Goal: Information Seeking & Learning: Learn about a topic

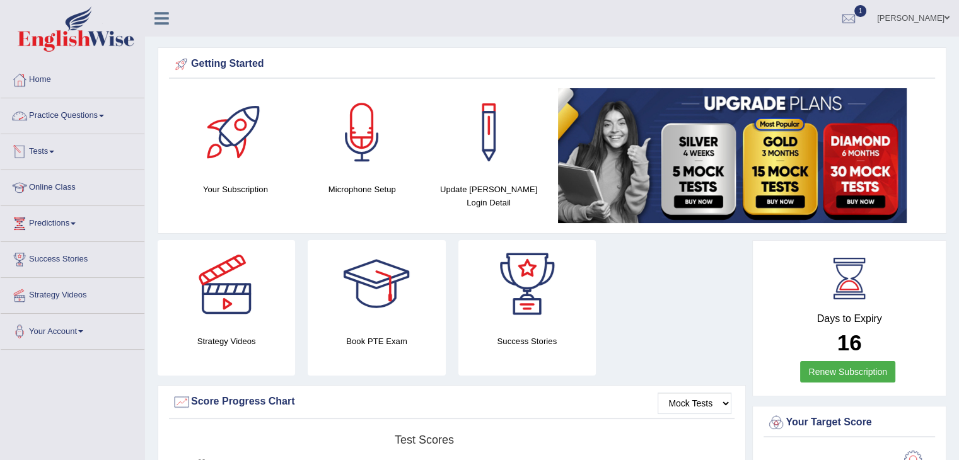
click at [52, 115] on link "Practice Questions" at bounding box center [73, 114] width 144 height 32
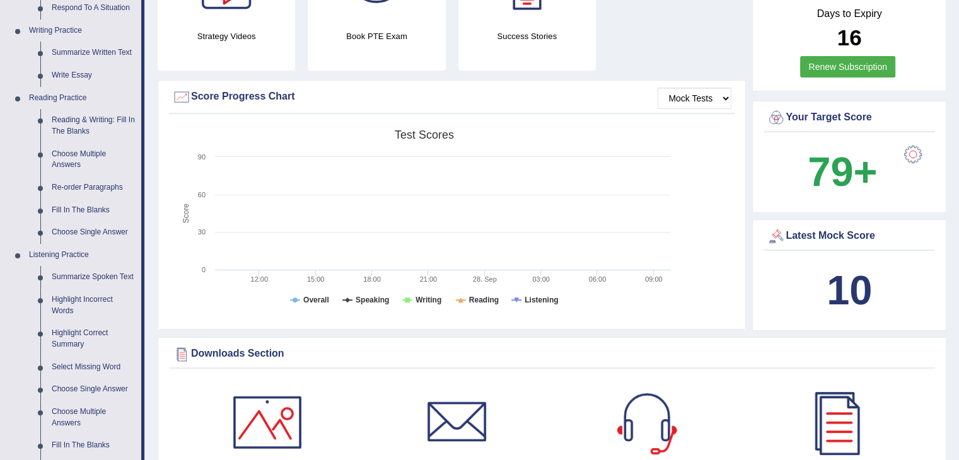
scroll to position [378, 0]
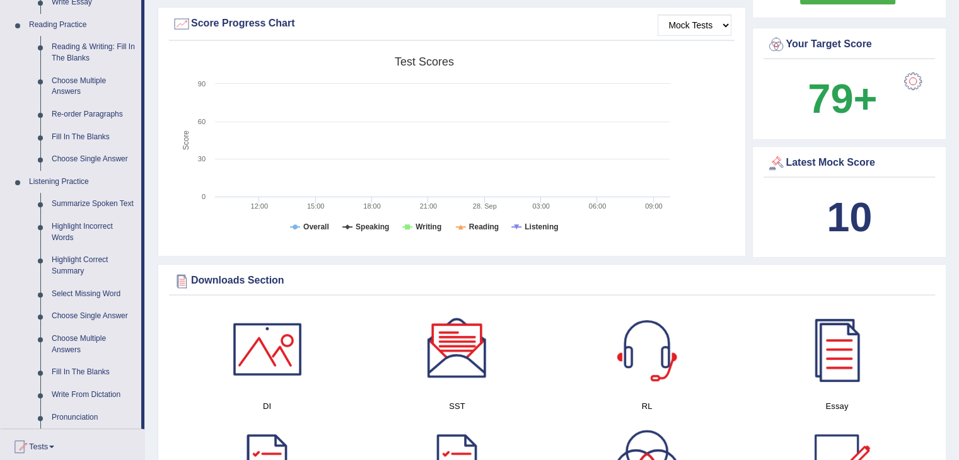
click at [263, 342] on div at bounding box center [267, 349] width 88 height 88
click at [472, 356] on div at bounding box center [457, 349] width 88 height 88
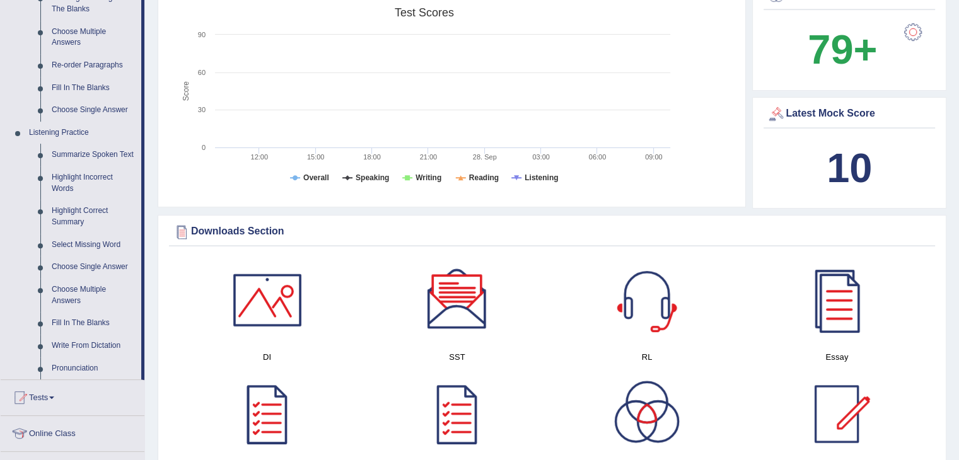
scroll to position [505, 0]
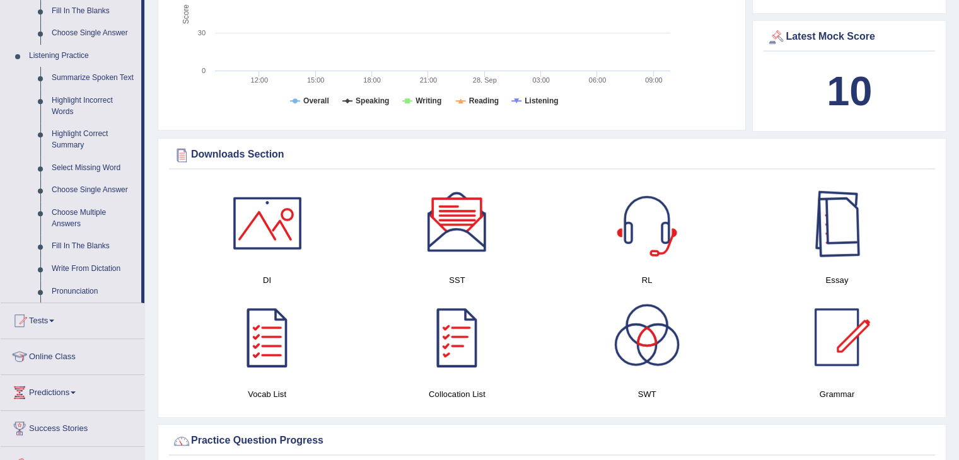
click at [839, 235] on div at bounding box center [837, 223] width 88 height 88
click at [626, 236] on div at bounding box center [647, 223] width 88 height 88
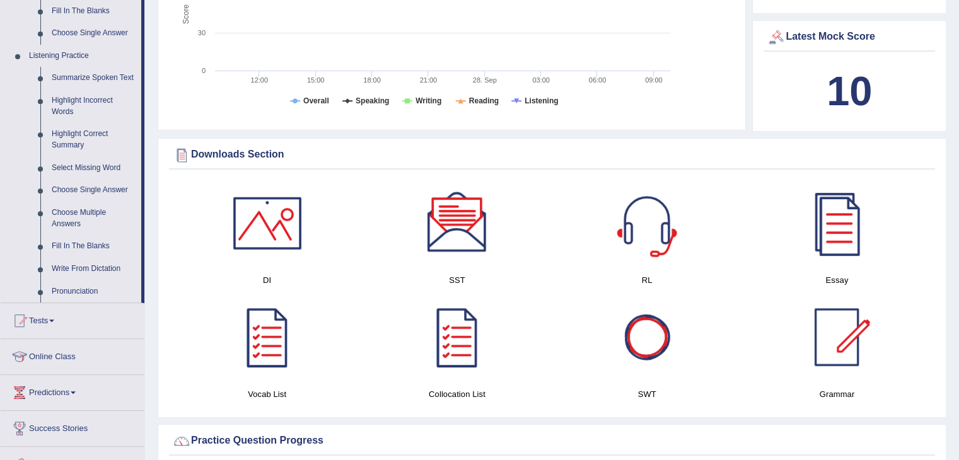
click at [641, 355] on div at bounding box center [647, 337] width 88 height 88
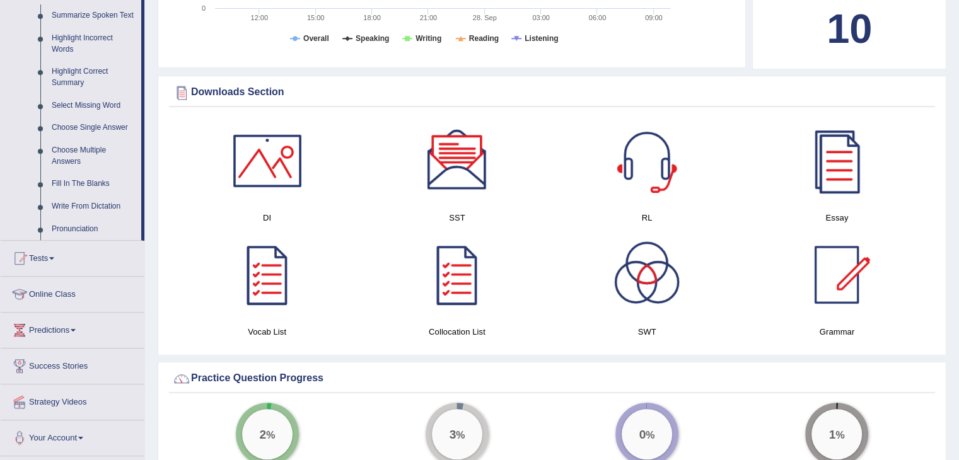
scroll to position [441, 0]
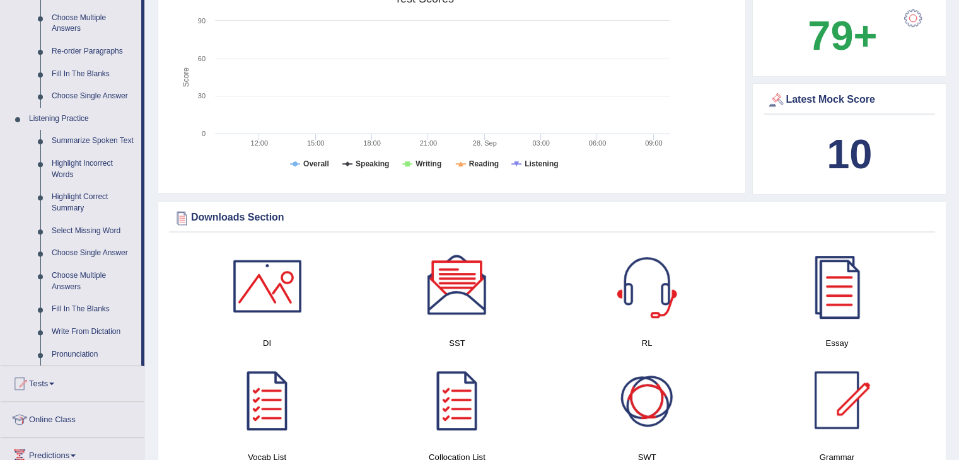
click at [653, 394] on div at bounding box center [647, 400] width 88 height 88
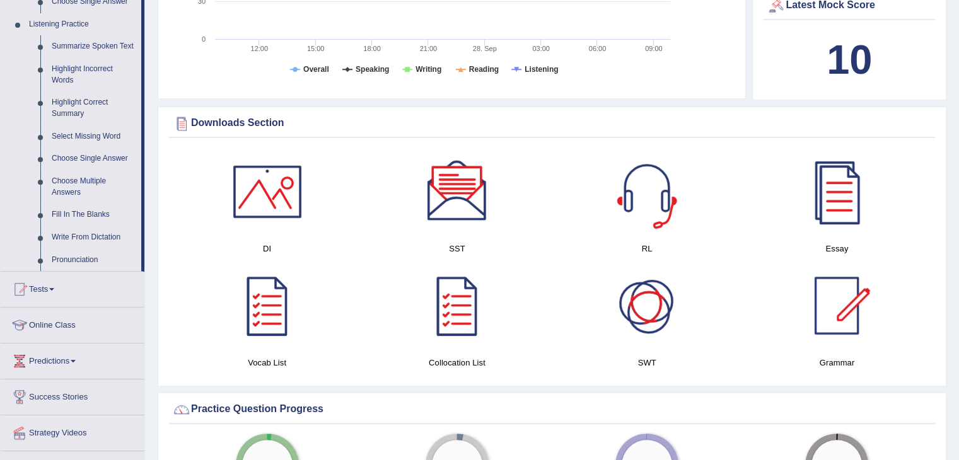
scroll to position [505, 0]
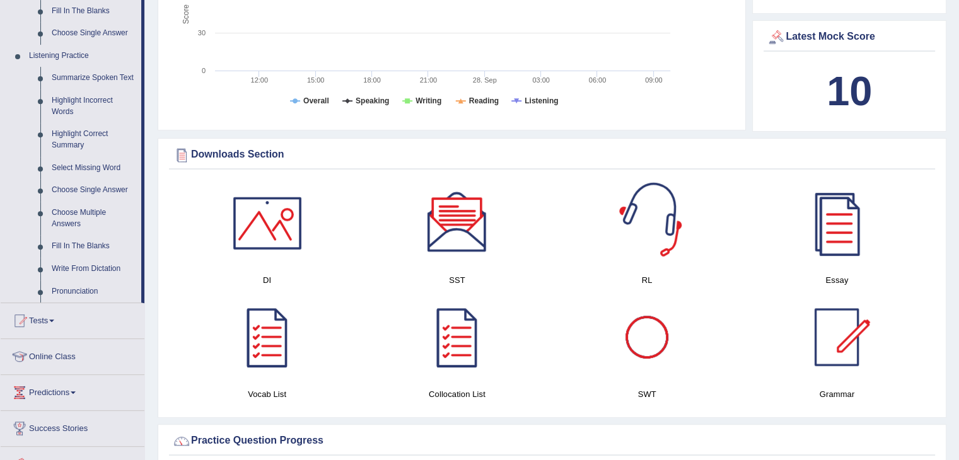
click at [641, 196] on div at bounding box center [647, 223] width 88 height 88
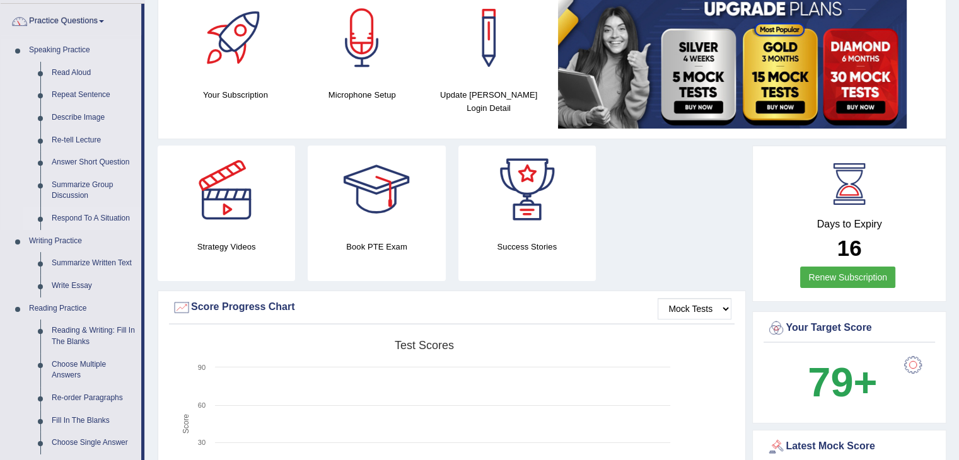
scroll to position [63, 0]
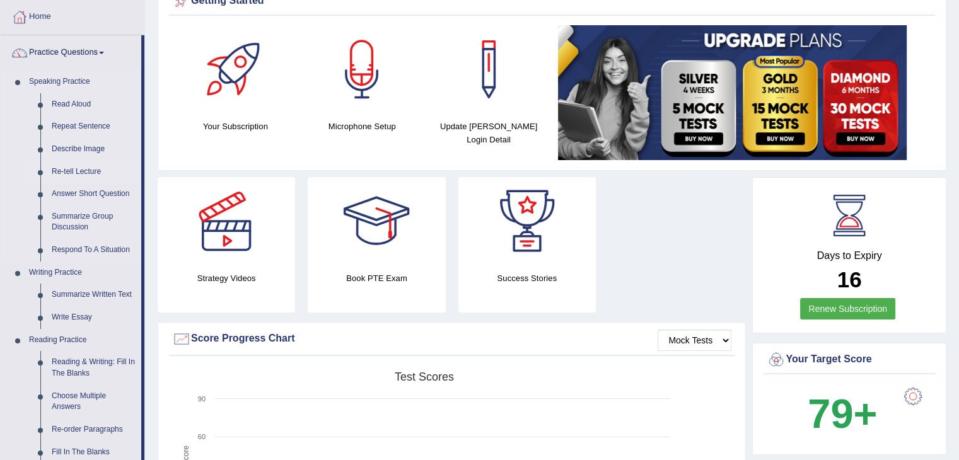
click at [66, 170] on link "Re-tell Lecture" at bounding box center [93, 172] width 95 height 23
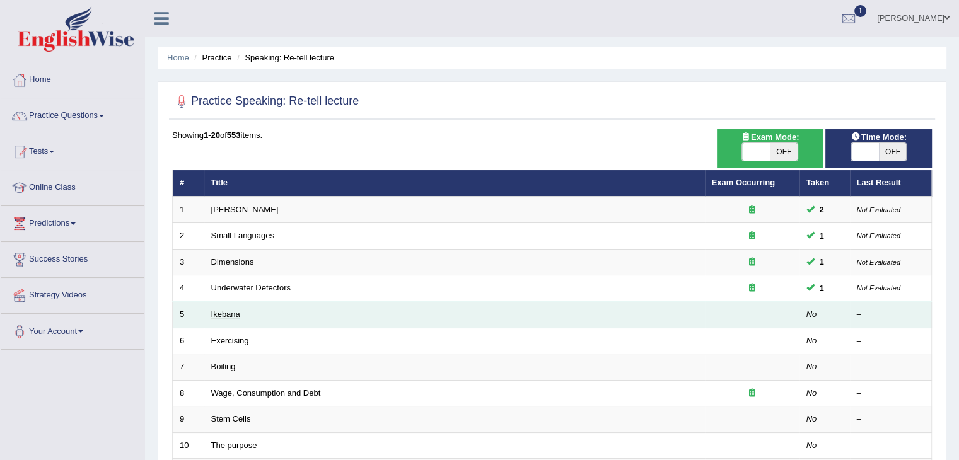
click at [228, 315] on link "Ikebana" at bounding box center [225, 314] width 29 height 9
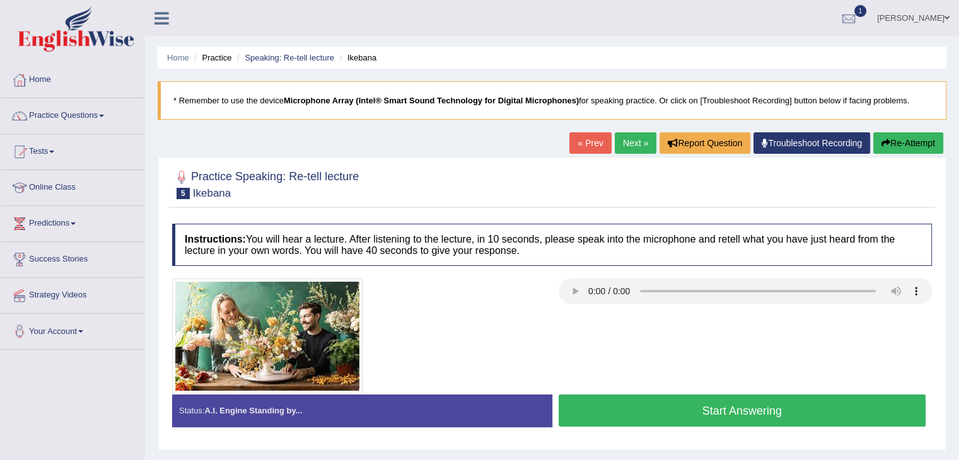
click at [656, 410] on button "Start Answering" at bounding box center [743, 411] width 368 height 32
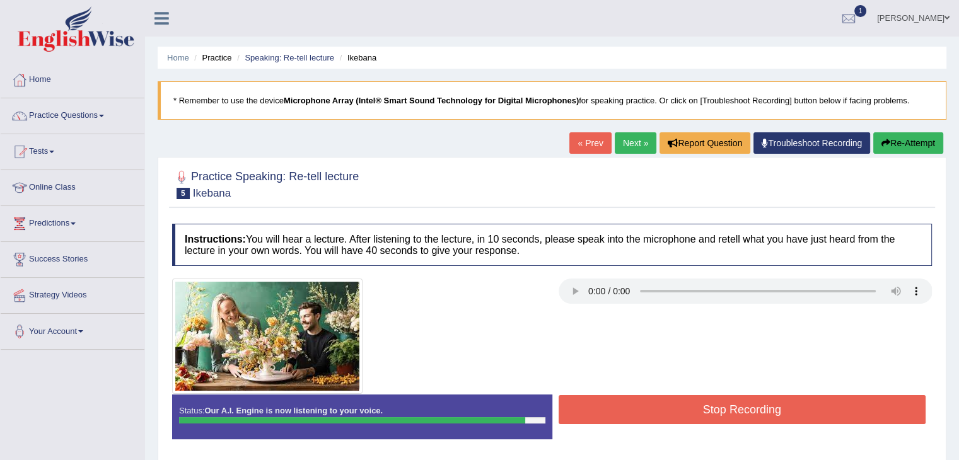
click at [656, 410] on button "Stop Recording" at bounding box center [743, 409] width 368 height 29
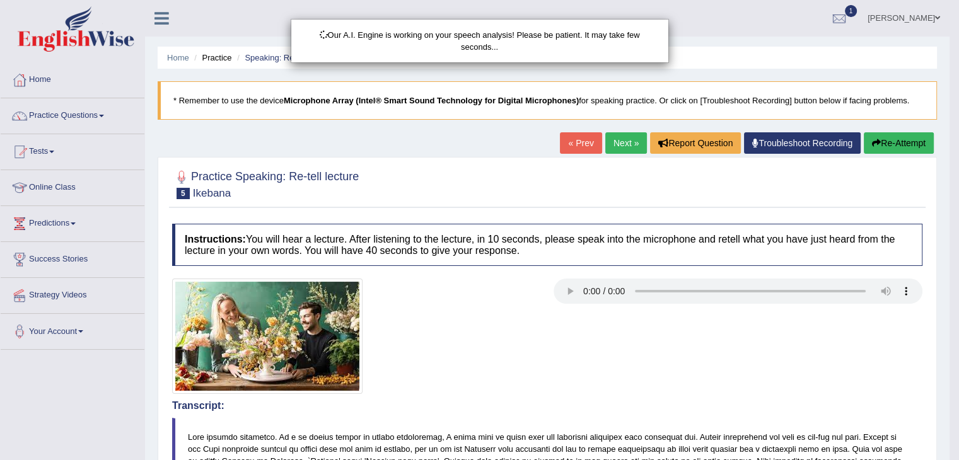
click at [956, 407] on div "Our A.I. Engine is working on your speech analysis! Please be patient. It may t…" at bounding box center [479, 230] width 959 height 460
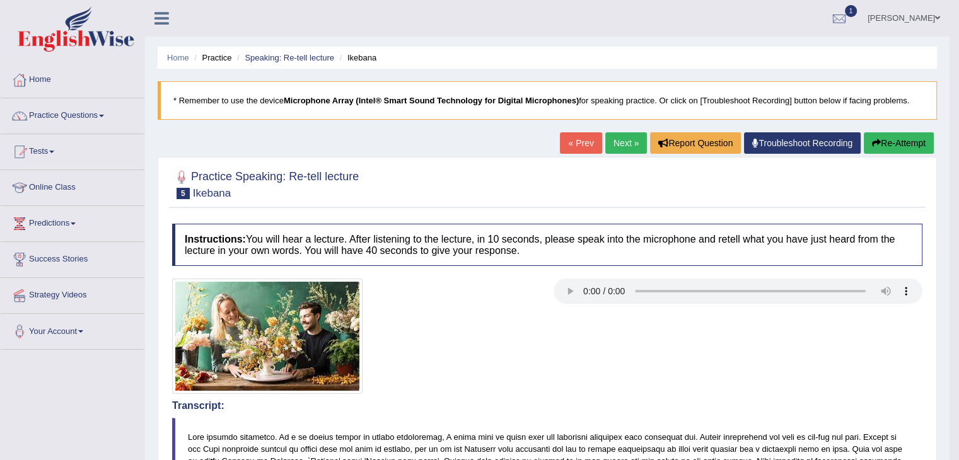
drag, startPoint x: 956, startPoint y: 407, endPoint x: 966, endPoint y: 399, distance: 12.6
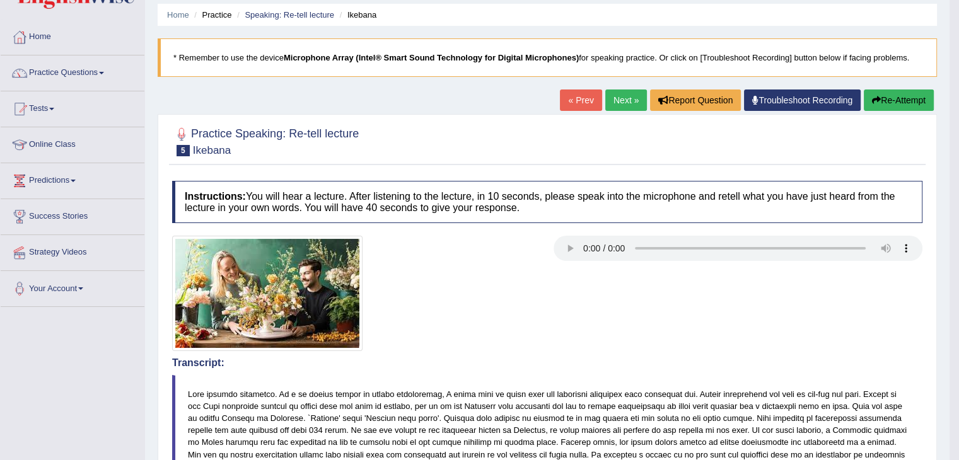
scroll to position [20, 0]
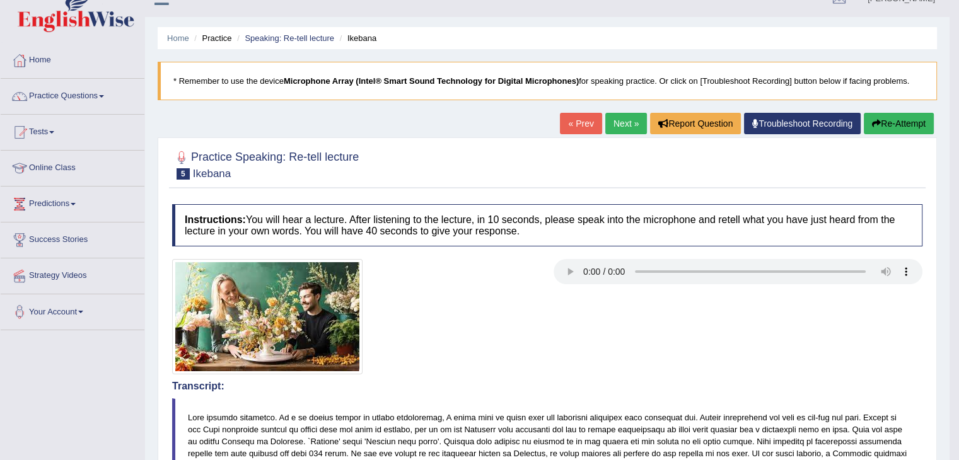
click at [628, 115] on link "Next »" at bounding box center [626, 123] width 42 height 21
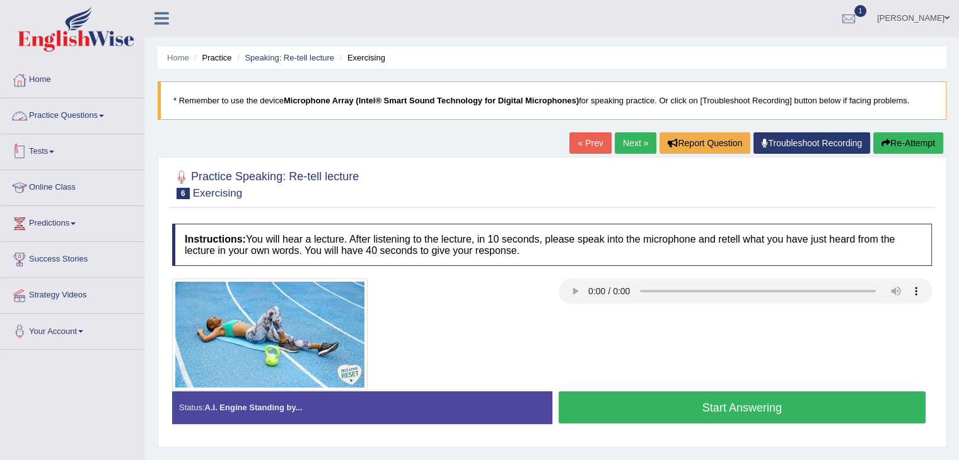
click at [61, 117] on link "Practice Questions" at bounding box center [73, 114] width 144 height 32
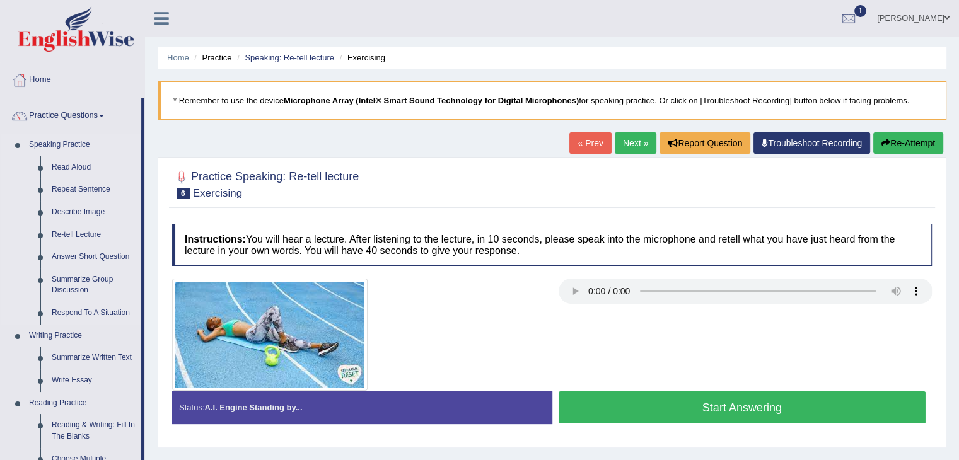
click at [71, 147] on link "Speaking Practice" at bounding box center [82, 145] width 118 height 23
click at [74, 230] on link "Re-tell Lecture" at bounding box center [93, 235] width 95 height 23
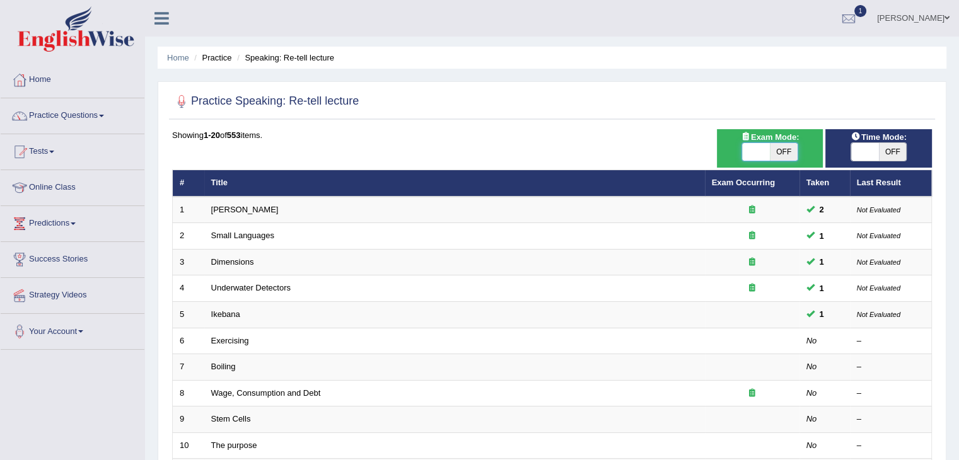
click at [758, 147] on span at bounding box center [756, 152] width 28 height 18
checkbox input "true"
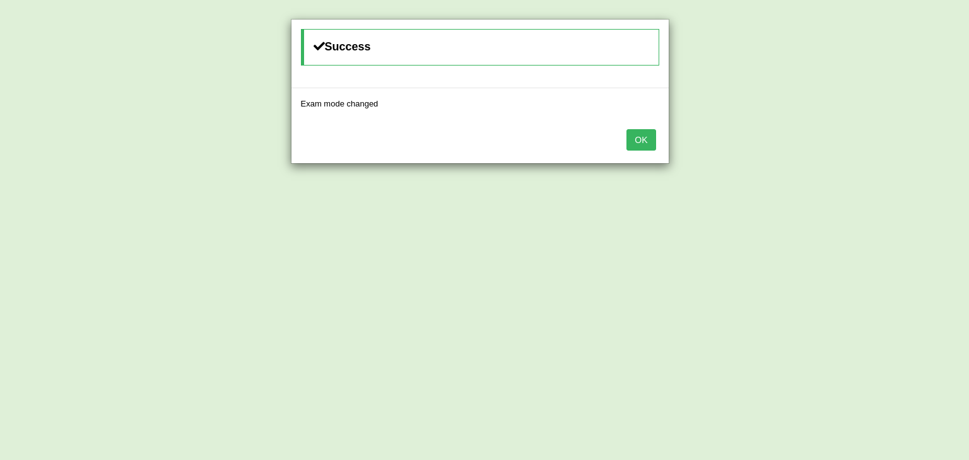
click at [628, 148] on button "OK" at bounding box center [640, 139] width 29 height 21
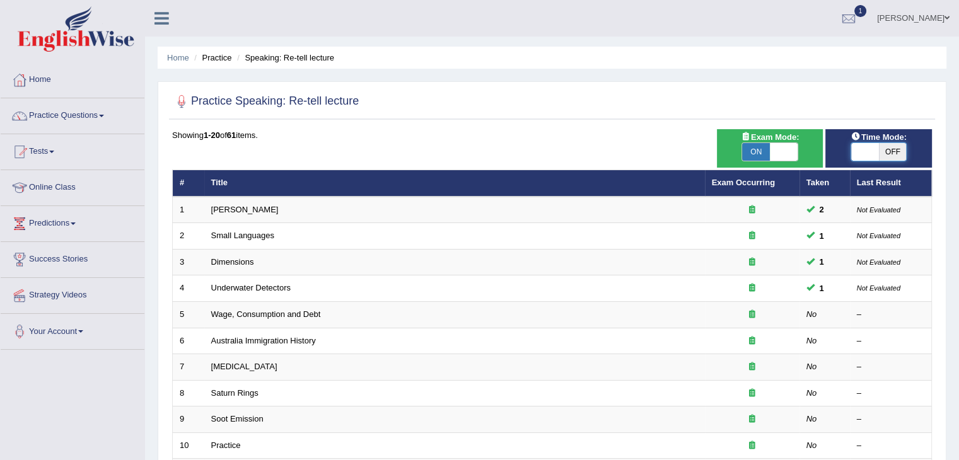
click at [855, 156] on span at bounding box center [865, 152] width 28 height 18
click at [865, 153] on span at bounding box center [865, 152] width 28 height 18
checkbox input "true"
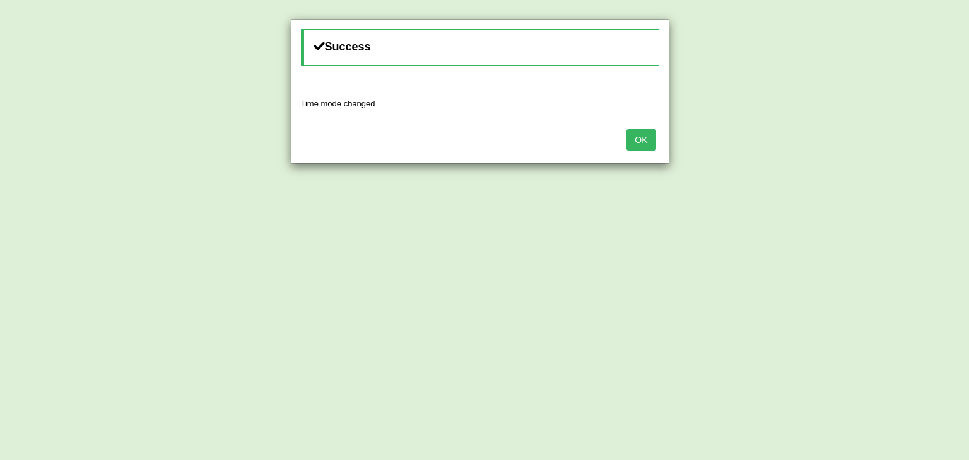
drag, startPoint x: 636, startPoint y: 126, endPoint x: 636, endPoint y: 140, distance: 13.9
click at [636, 129] on div "OK" at bounding box center [479, 141] width 377 height 44
click at [638, 146] on button "OK" at bounding box center [640, 139] width 29 height 21
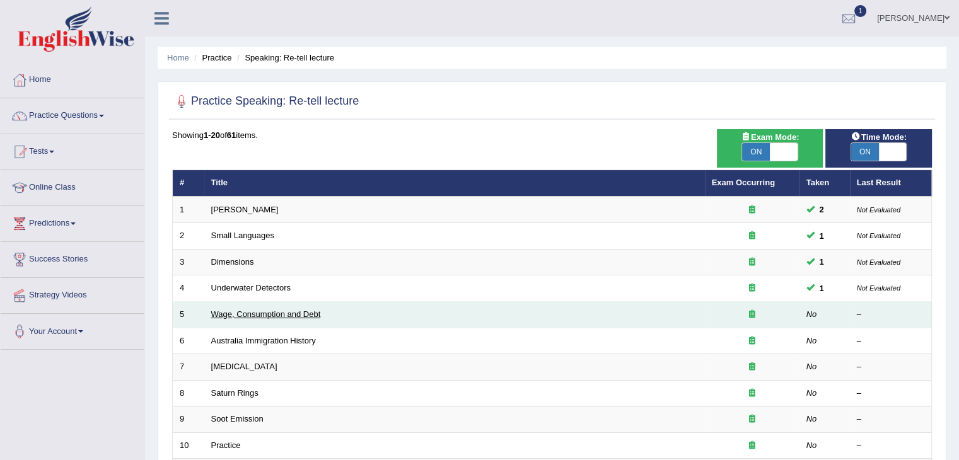
click at [295, 316] on link "Wage, Consumption and Debt" at bounding box center [266, 314] width 110 height 9
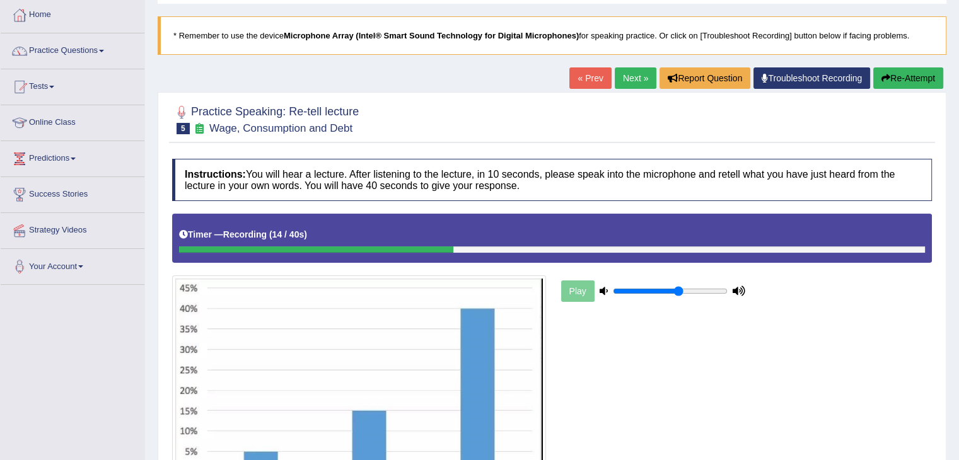
scroll to position [63, 0]
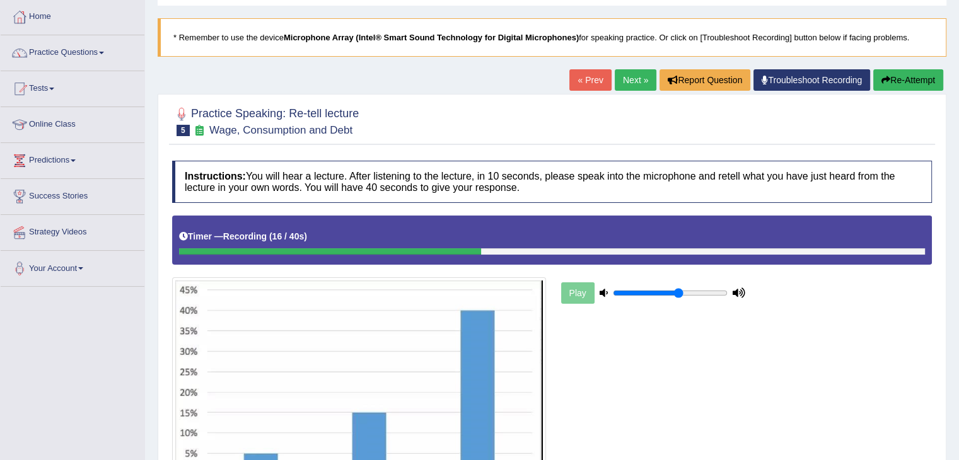
click at [897, 81] on button "Re-Attempt" at bounding box center [909, 79] width 70 height 21
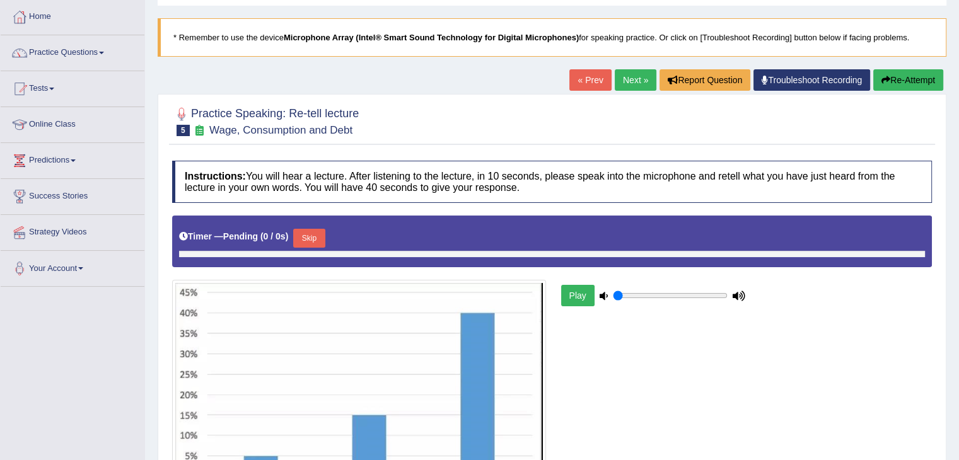
type input "0.6"
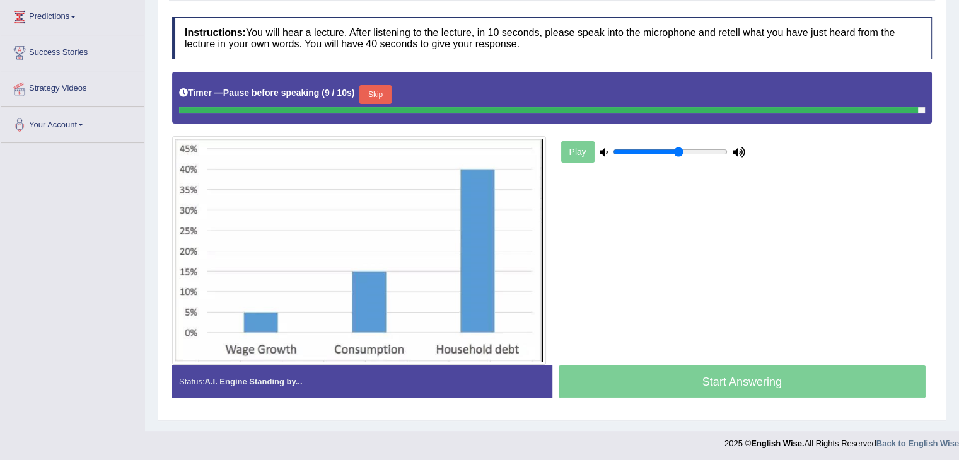
scroll to position [204, 0]
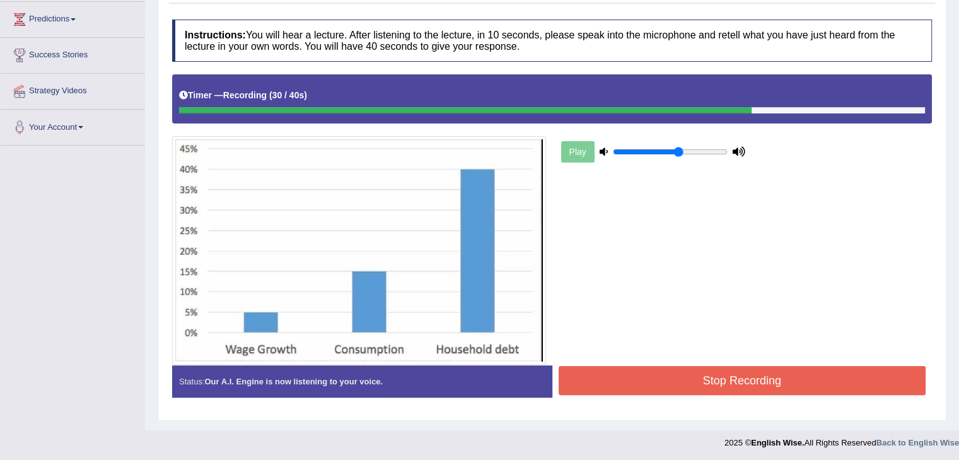
click at [679, 370] on button "Stop Recording" at bounding box center [743, 380] width 368 height 29
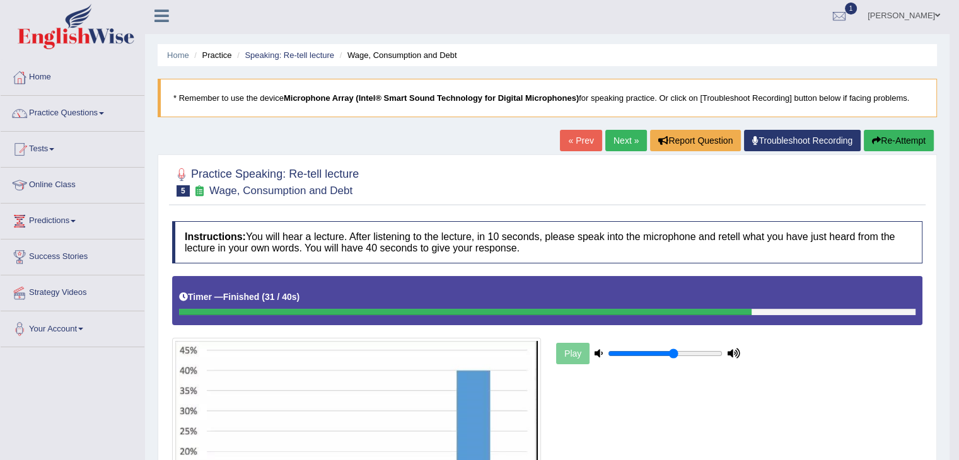
scroll to position [0, 0]
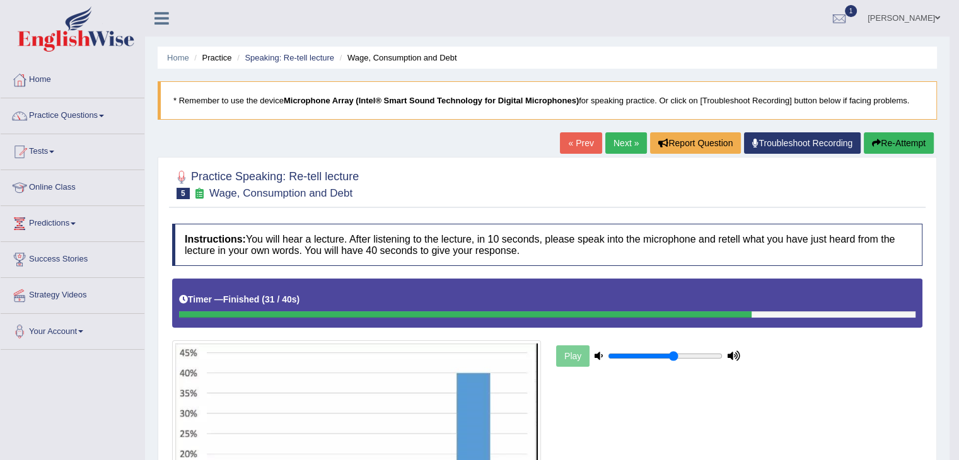
click at [621, 144] on link "Next »" at bounding box center [626, 142] width 42 height 21
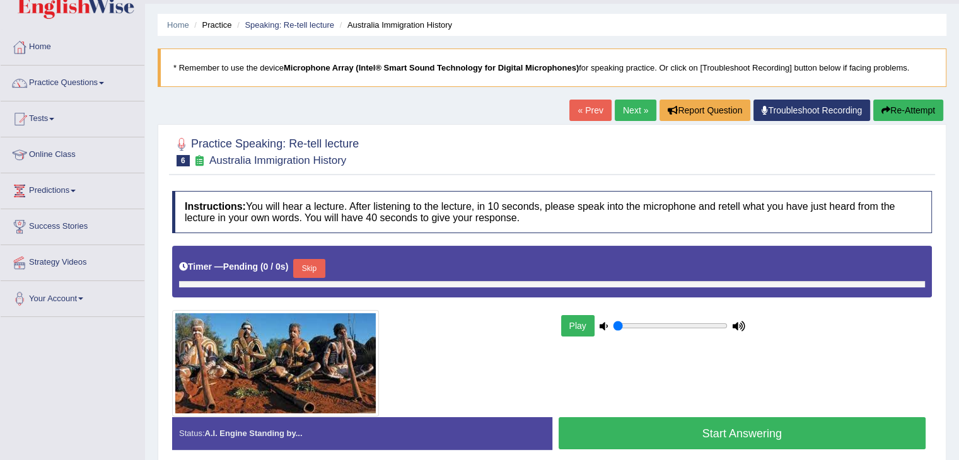
type input "0.6"
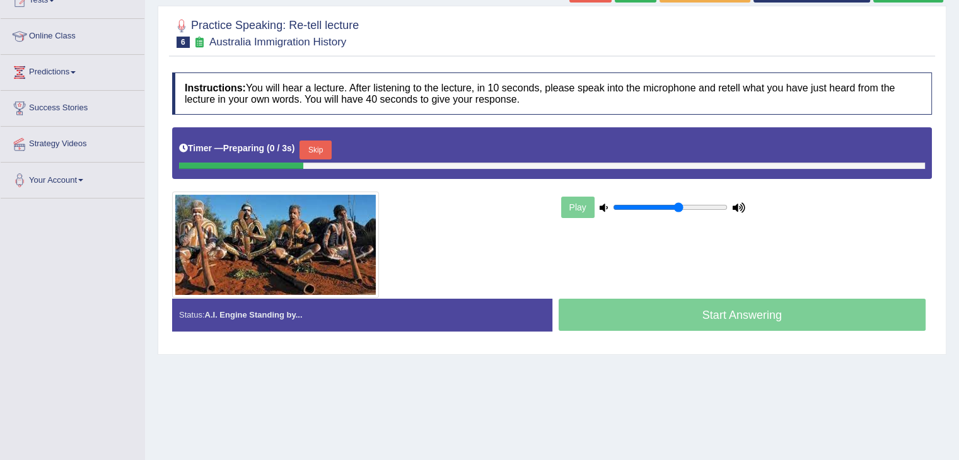
scroll to position [189, 0]
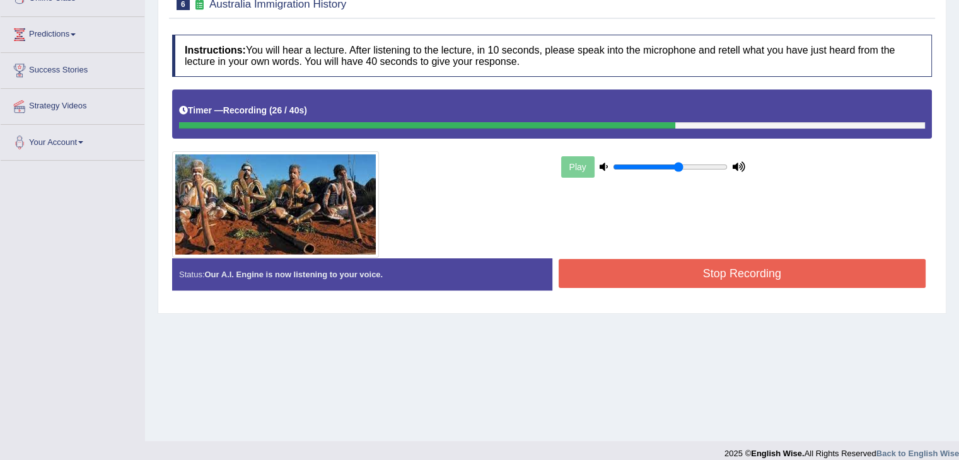
click at [646, 268] on button "Stop Recording" at bounding box center [743, 273] width 368 height 29
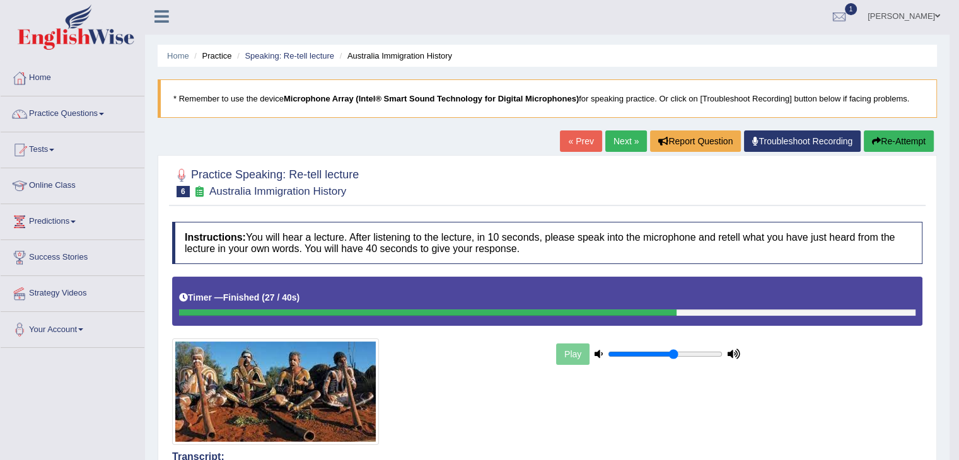
scroll to position [0, 0]
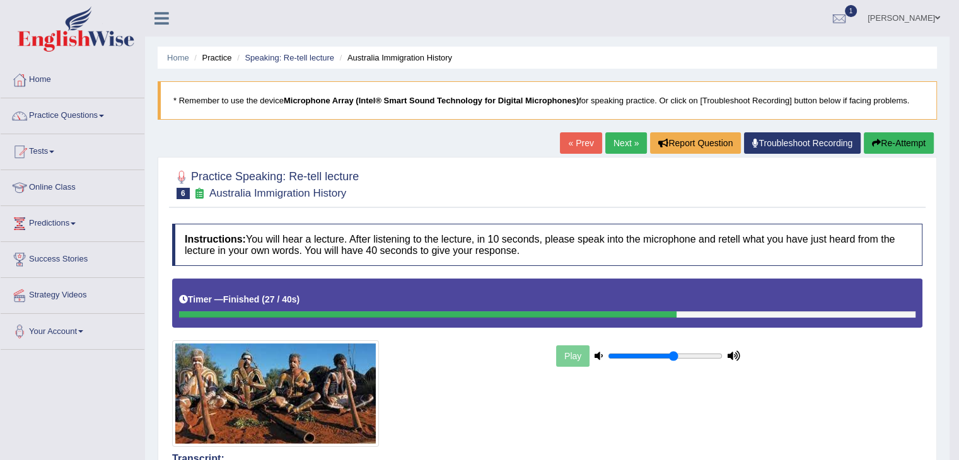
click at [616, 139] on link "Next »" at bounding box center [626, 142] width 42 height 21
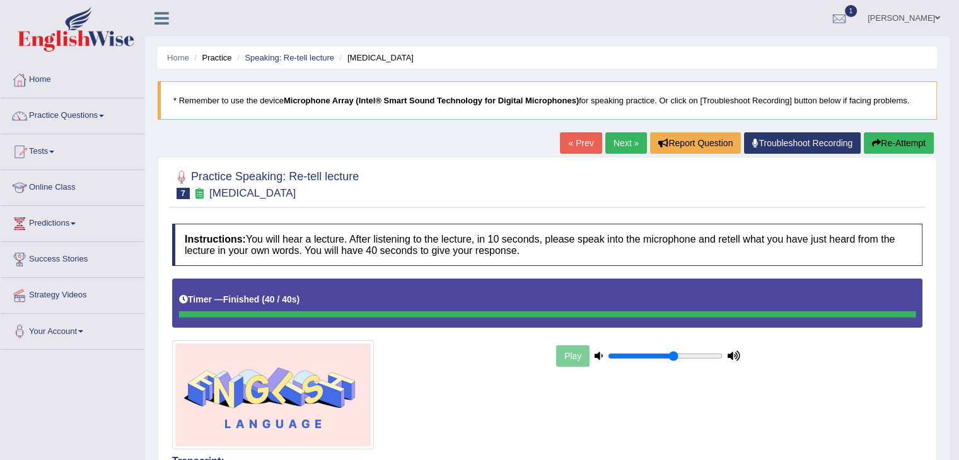
click at [625, 146] on link "Next »" at bounding box center [626, 142] width 42 height 21
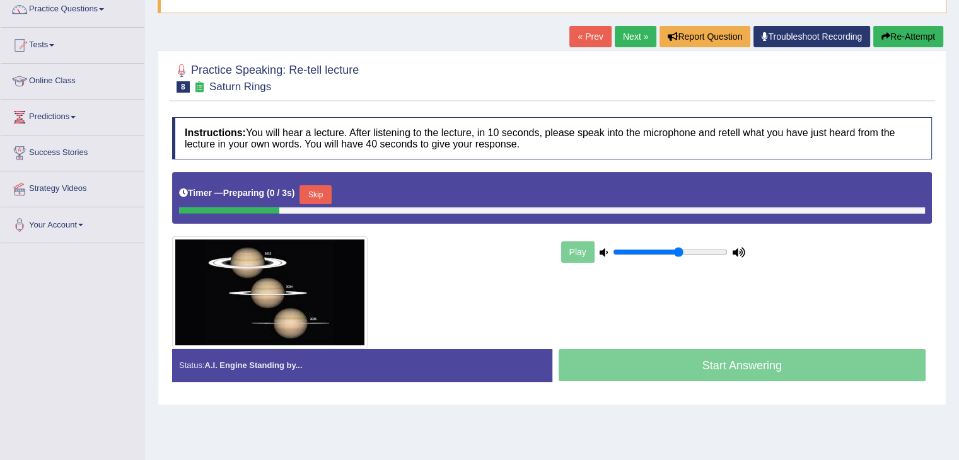
scroll to position [126, 0]
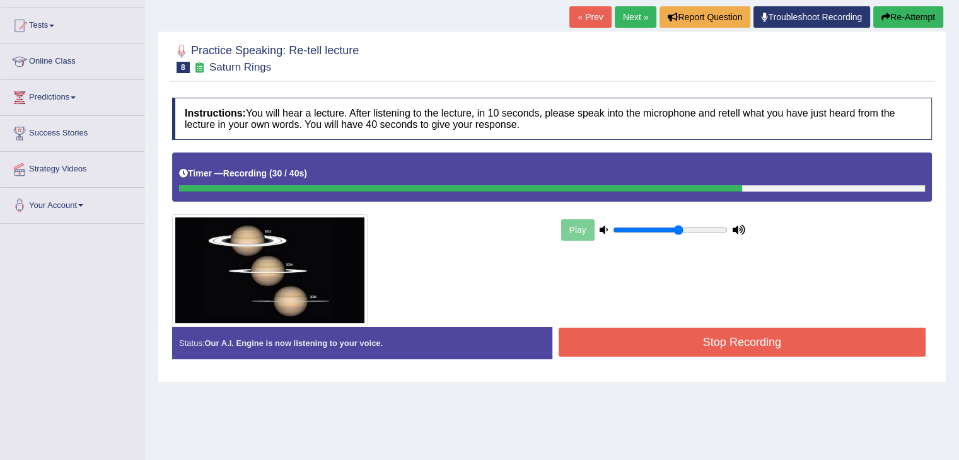
click at [637, 339] on button "Stop Recording" at bounding box center [743, 342] width 368 height 29
